Goal: Transaction & Acquisition: Purchase product/service

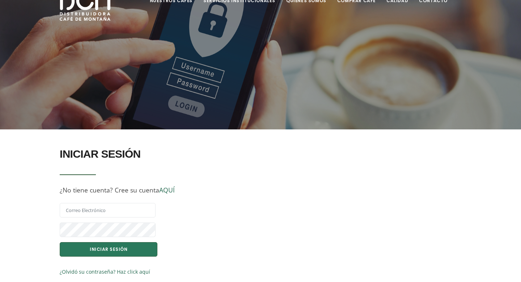
scroll to position [62, 0]
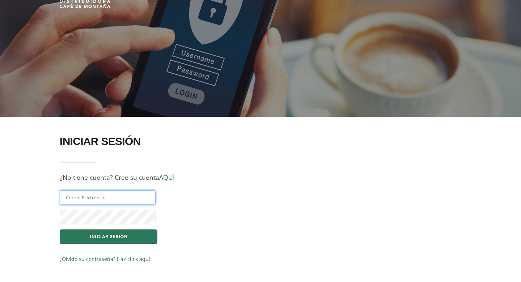
click at [105, 198] on input "text" at bounding box center [108, 197] width 96 height 14
type input "ivanfloresm2001@gmail.com"
click at [100, 235] on button "INICIAR SESIÓN" at bounding box center [109, 236] width 98 height 14
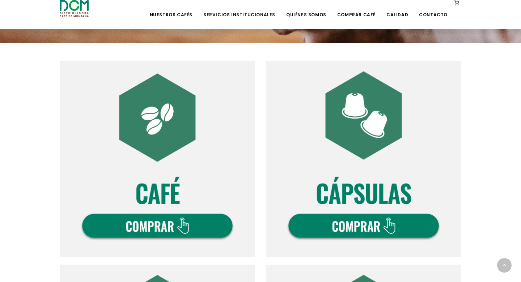
scroll to position [208, 0]
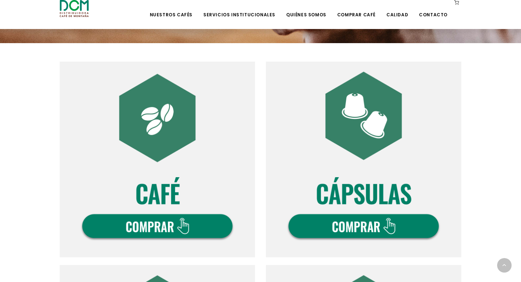
click at [175, 222] on img at bounding box center [158, 160] width 196 height 196
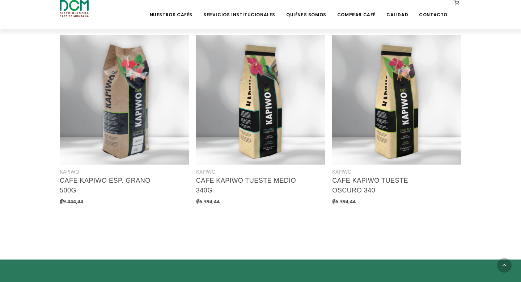
scroll to position [936, 0]
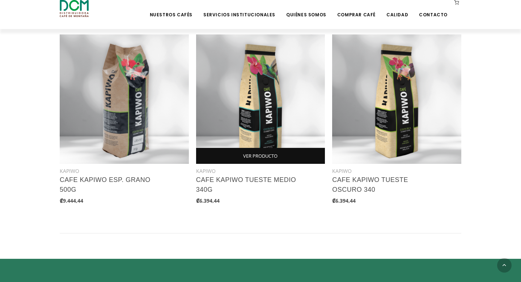
click at [243, 155] on link "VER PRODUCTO" at bounding box center [260, 156] width 129 height 16
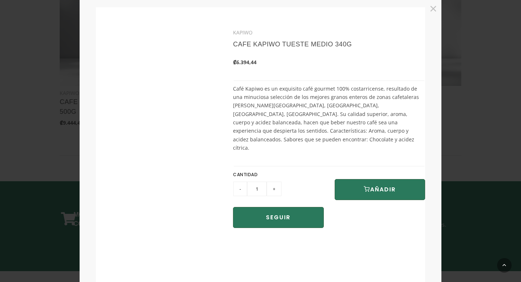
scroll to position [693, 0]
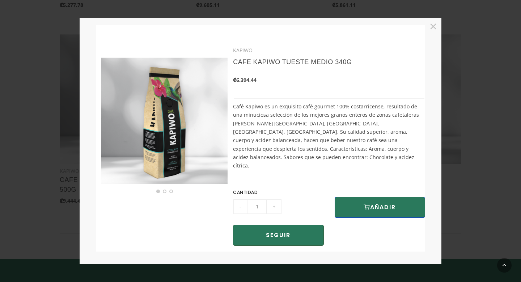
click at [363, 197] on button "AÑADIR" at bounding box center [380, 207] width 91 height 21
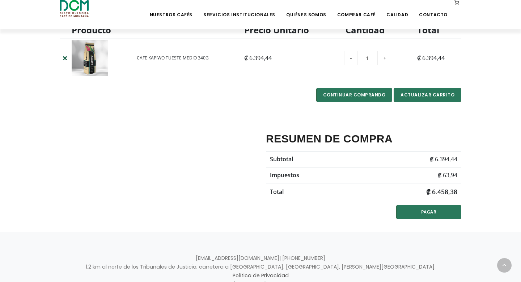
scroll to position [221, 0]
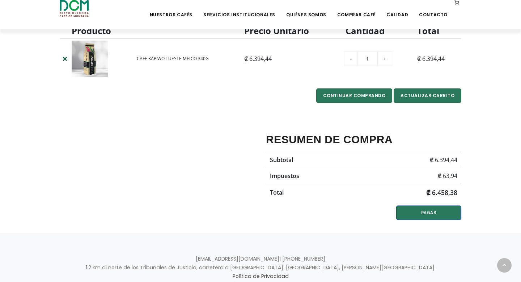
click at [410, 211] on link "PAGAR" at bounding box center [429, 212] width 65 height 14
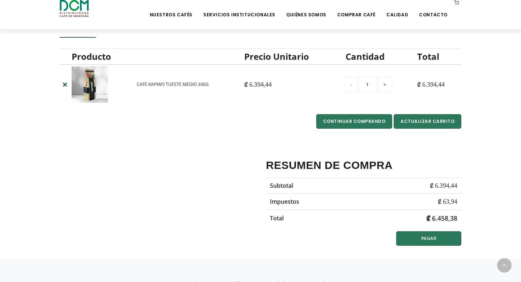
scroll to position [210, 0]
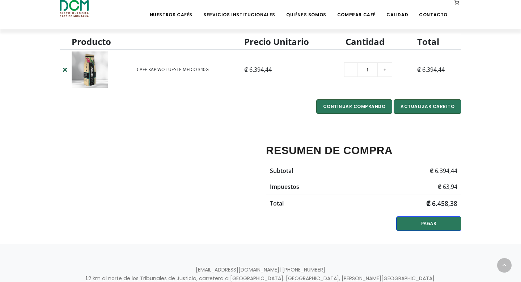
click at [402, 217] on link "PAGAR" at bounding box center [429, 223] width 65 height 14
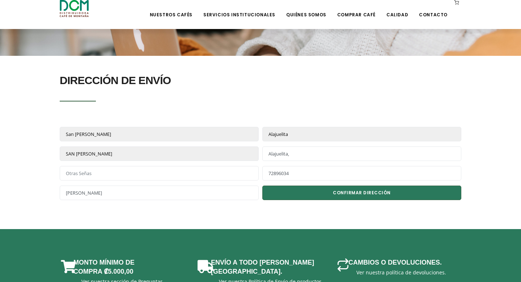
scroll to position [123, 0]
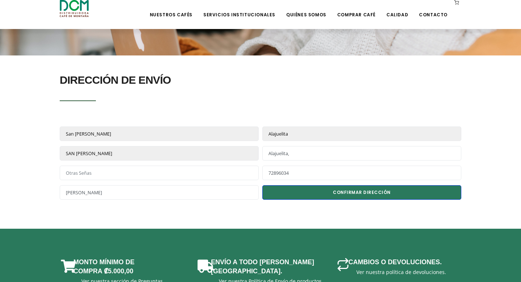
click at [298, 196] on button "CONFIRMAR DIRECCIÓN" at bounding box center [362, 192] width 199 height 14
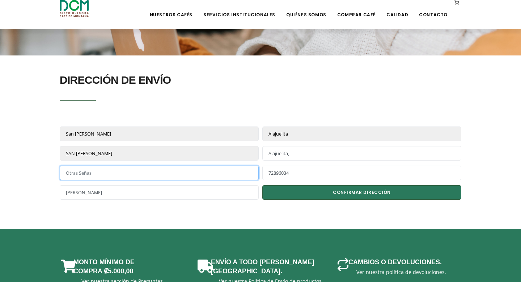
click at [228, 177] on input "text" at bounding box center [159, 172] width 199 height 14
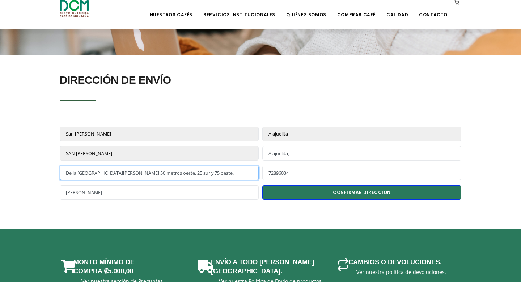
type input "De la iglesia de San Felipe 50 metros oeste, 25 sur y 75 oeste."
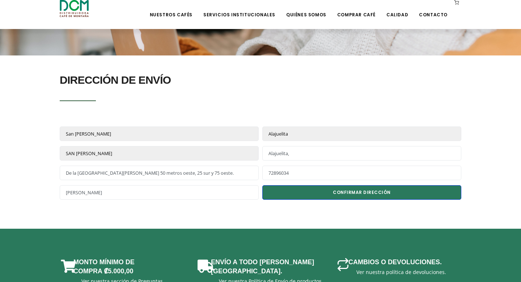
click at [310, 190] on button "CONFIRMAR DIRECCIÓN" at bounding box center [362, 192] width 199 height 14
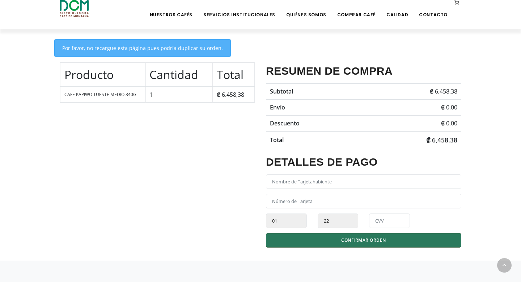
scroll to position [193, 0]
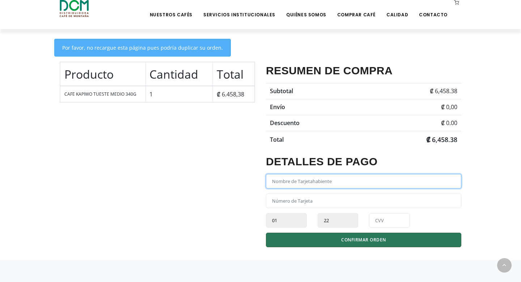
click at [294, 180] on input "text" at bounding box center [364, 181] width 196 height 14
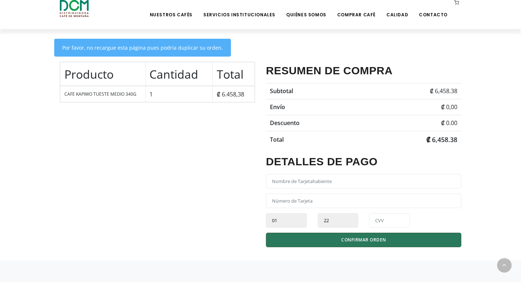
click at [221, 191] on div "Producto Cantidad Total CAFE KAPIWO TUESTE MEDIO 340G 1 ₡ 6.458,38" at bounding box center [157, 156] width 206 height 188
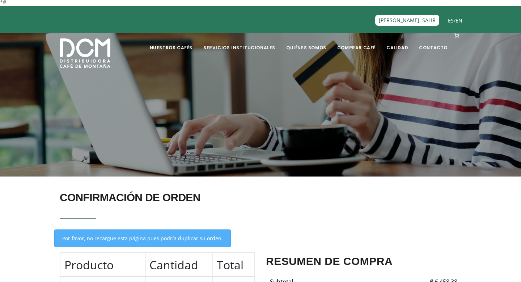
scroll to position [0, 0]
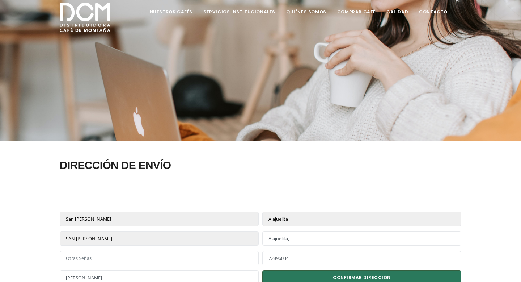
scroll to position [37, 0]
